Goal: Navigation & Orientation: Go to known website

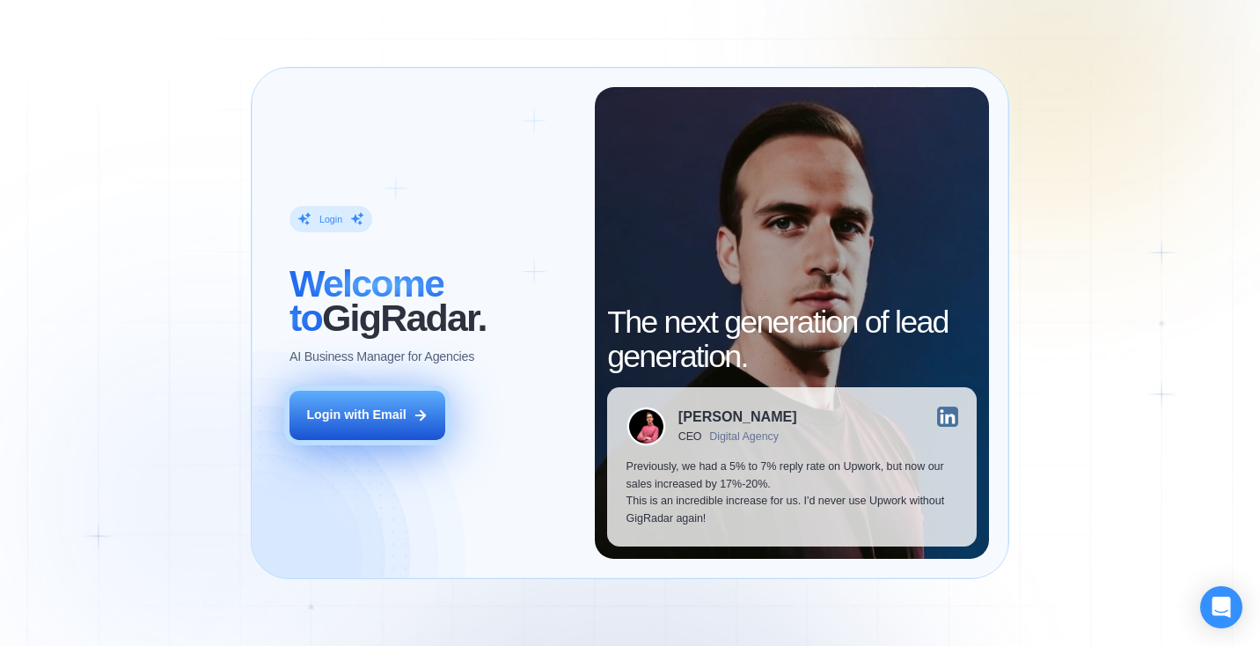
click at [356, 413] on div "Login with Email" at bounding box center [355, 415] width 99 height 18
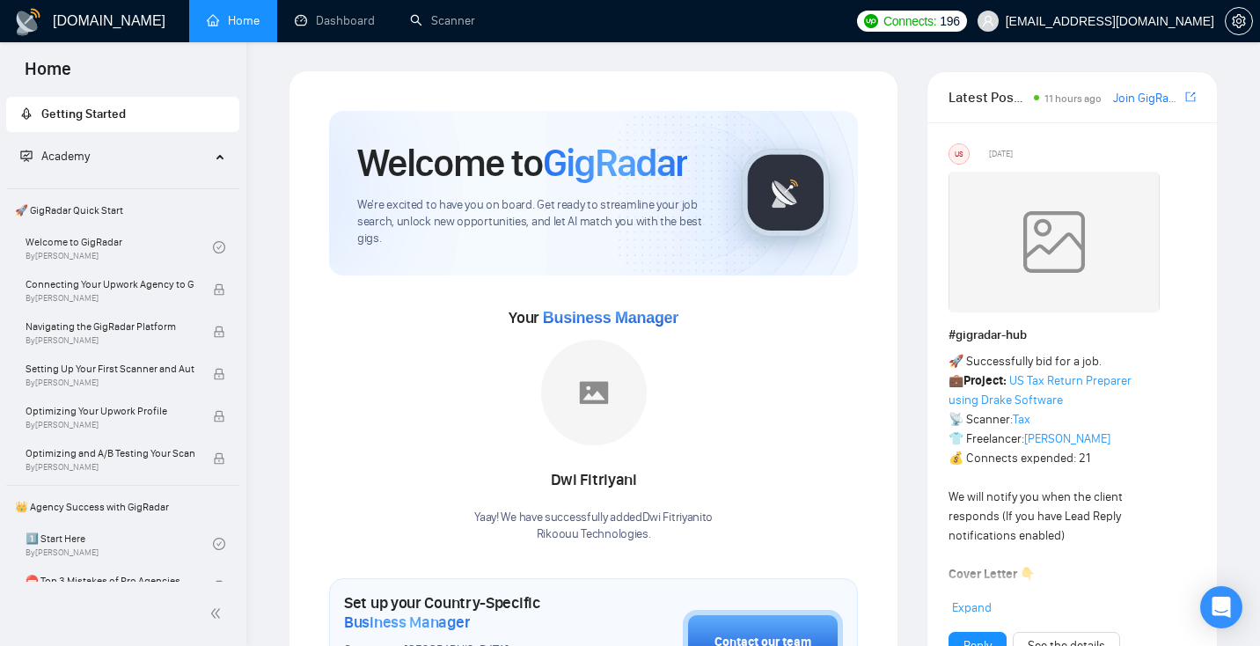
click at [227, 14] on link "Home" at bounding box center [233, 20] width 53 height 15
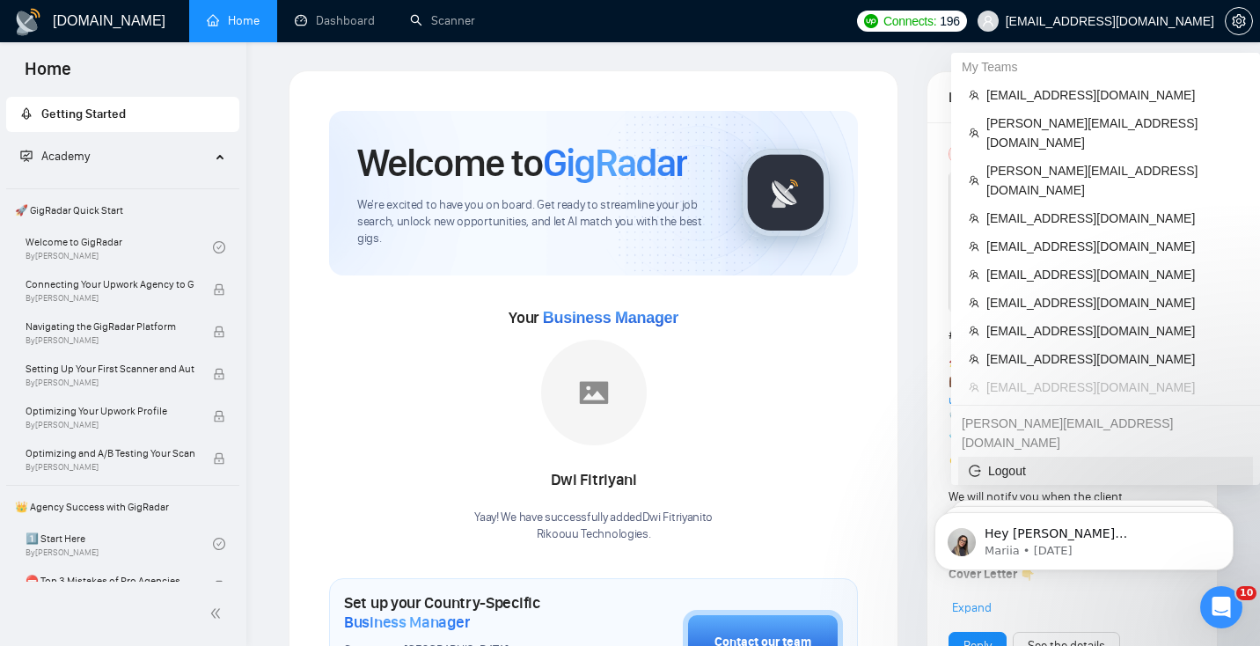
click at [1008, 461] on span "Logout" at bounding box center [1106, 470] width 274 height 19
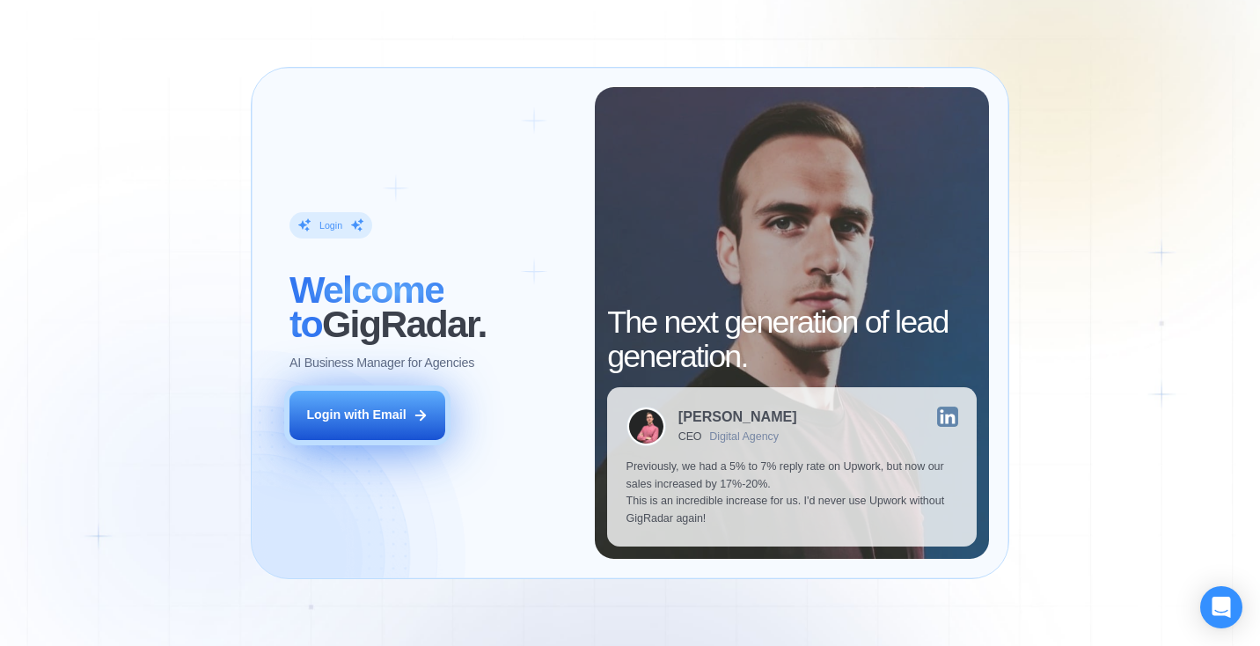
click at [363, 418] on div "Login with Email" at bounding box center [355, 415] width 99 height 18
